Goal: Information Seeking & Learning: Learn about a topic

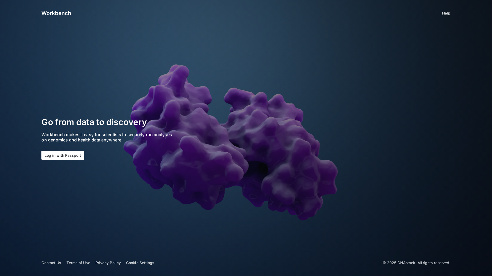
click at [66, 152] on button "Log in with Passport" at bounding box center [62, 155] width 43 height 9
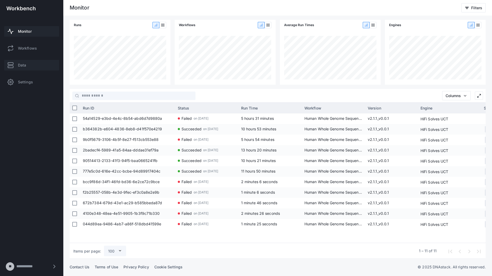
click at [36, 67] on link "Data" at bounding box center [31, 65] width 55 height 11
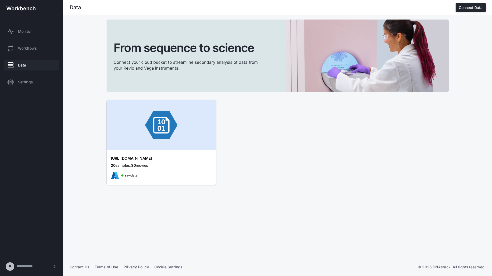
click at [137, 161] on div "https://uct502291182241ea.blob.core.windows.net/rawdata 20 samples, 30 movies r…" at bounding box center [161, 168] width 109 height 34
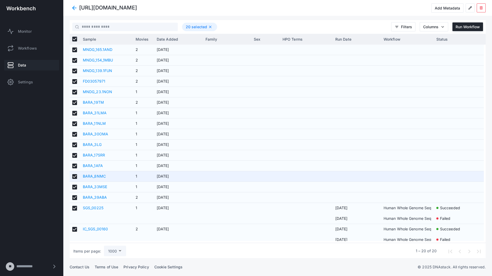
scroll to position [68, 0]
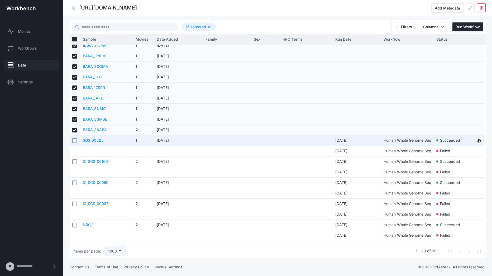
click at [95, 140] on link "SGS_00225" at bounding box center [93, 140] width 21 height 4
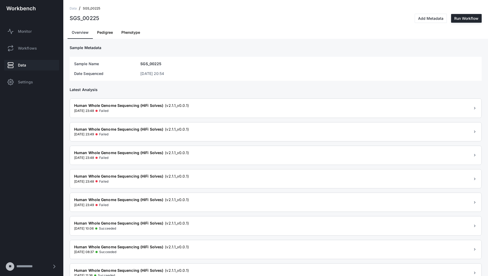
click at [128, 32] on span "Phenotype" at bounding box center [130, 33] width 19 height 4
